Goal: Task Accomplishment & Management: Manage account settings

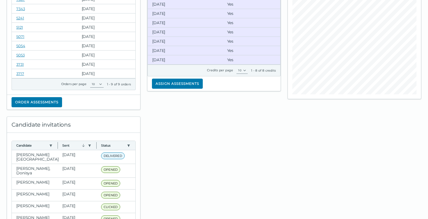
scroll to position [140, 0]
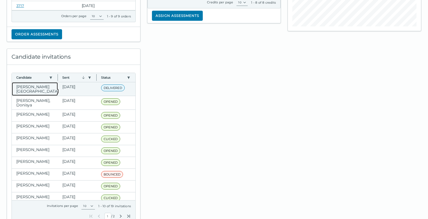
click at [50, 86] on clr-dg-cell "[PERSON_NAME][GEOGRAPHIC_DATA]" at bounding box center [35, 88] width 46 height 13
click at [76, 86] on clr-dg-cell "[DATE]" at bounding box center [77, 88] width 39 height 13
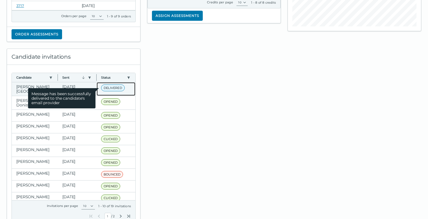
click at [120, 88] on span "DELIVERED" at bounding box center [113, 87] width 24 height 7
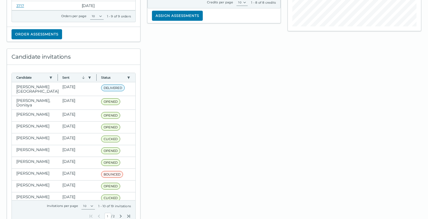
click at [180, 91] on div at bounding box center [214, 134] width 140 height 185
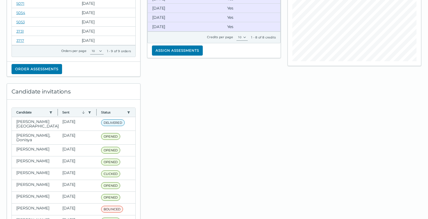
scroll to position [0, 0]
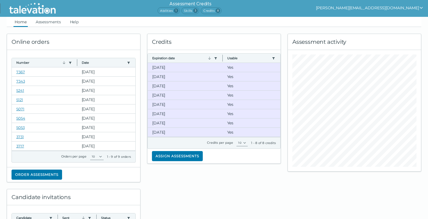
click at [421, 6] on icon "show user actions" at bounding box center [421, 8] width 4 height 4
click at [421, 8] on icon "show user actions" at bounding box center [421, 8] width 4 height 4
click at [368, 20] on div "Sign out" at bounding box center [350, 18] width 33 height 7
